Goal: Task Accomplishment & Management: Use online tool/utility

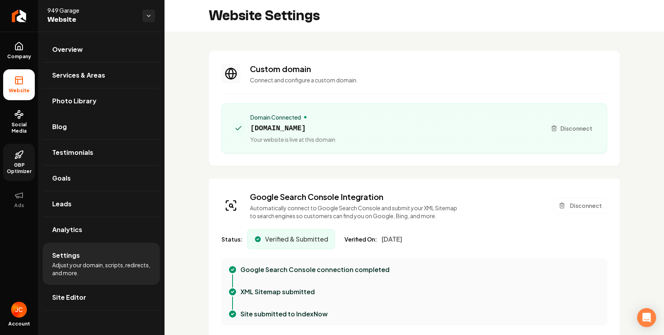
scroll to position [71, 0]
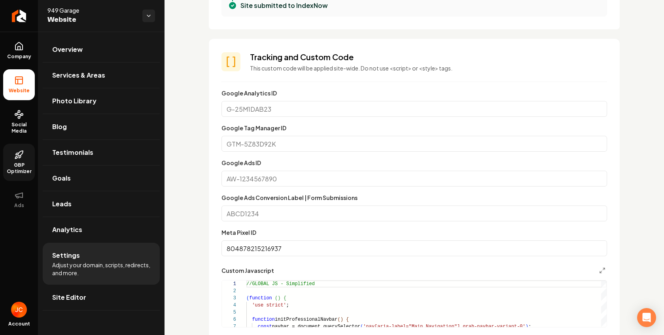
click at [21, 162] on span "GBP Optimizer" at bounding box center [19, 168] width 32 height 13
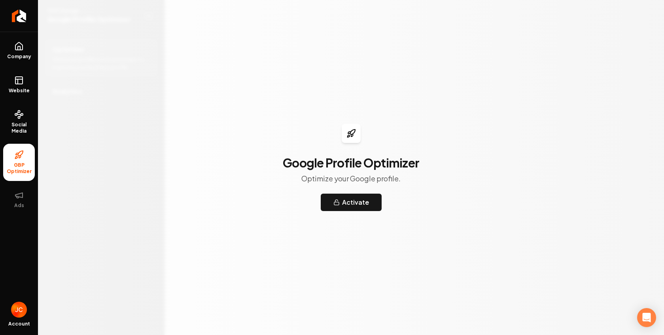
click at [354, 169] on h3 "Google Profile Optimizer" at bounding box center [351, 162] width 136 height 14
click at [20, 120] on link "Social Media" at bounding box center [19, 121] width 32 height 37
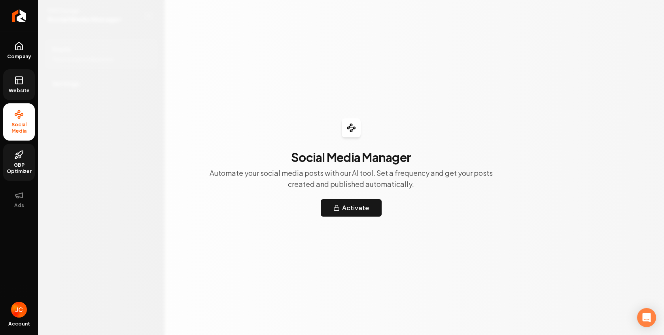
click at [22, 93] on span "Website" at bounding box center [19, 90] width 27 height 6
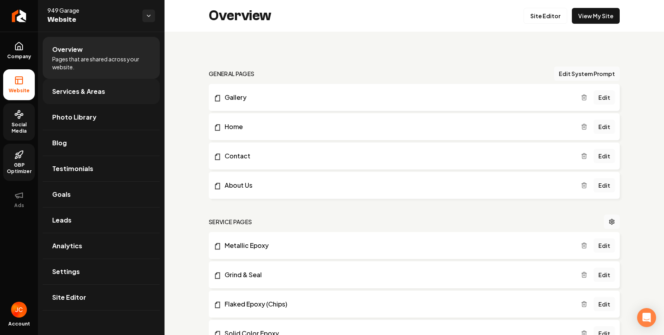
click at [91, 97] on link "Services & Areas" at bounding box center [101, 91] width 117 height 25
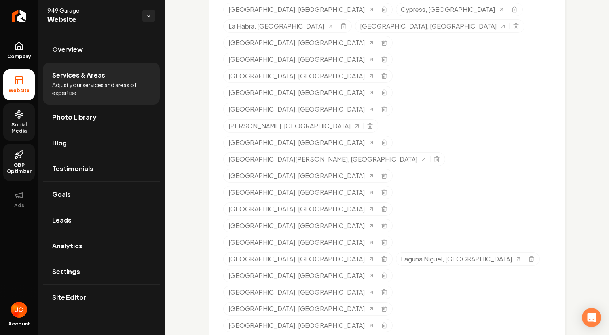
scroll to position [281, 0]
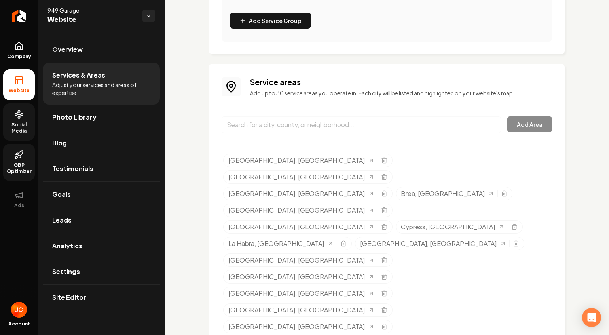
click at [23, 118] on icon at bounding box center [18, 114] width 9 height 9
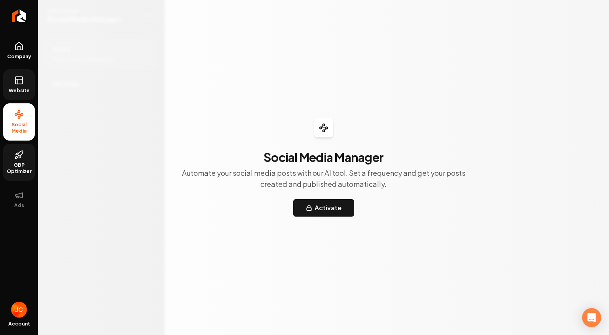
click at [17, 153] on icon at bounding box center [17, 154] width 3 height 2
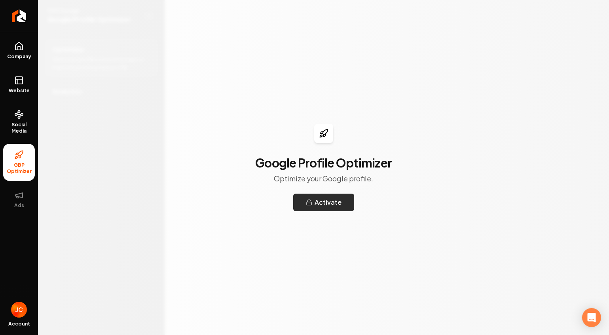
click at [320, 203] on button "Activate" at bounding box center [323, 201] width 61 height 17
click at [1, 41] on ul "Company Website Social Media GBP Optimizer Ads" at bounding box center [19, 125] width 38 height 186
